Goal: Task Accomplishment & Management: Use online tool/utility

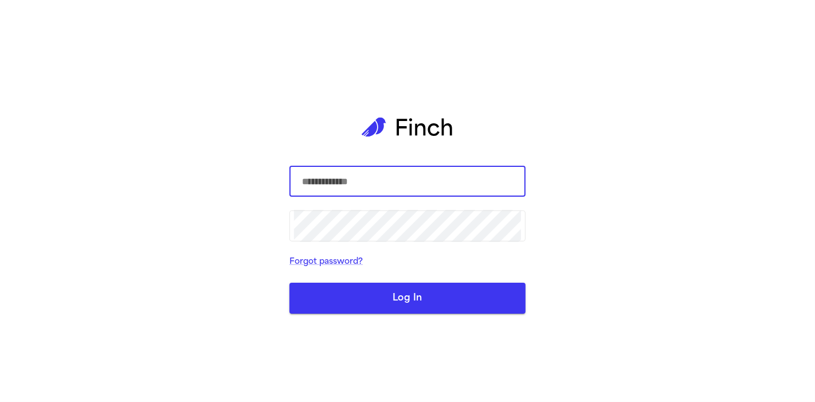
type input "**********"
click at [455, 296] on button "Log In" at bounding box center [408, 298] width 236 height 31
